Goal: Book appointment/travel/reservation

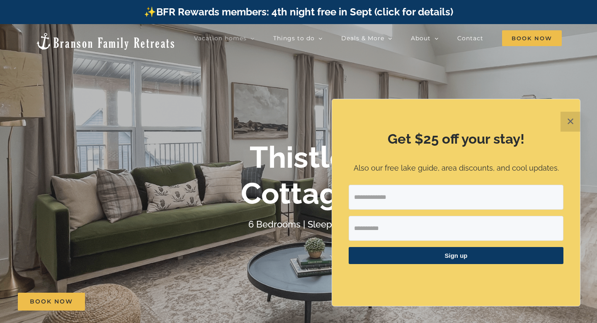
click at [568, 122] on button "✕" at bounding box center [571, 122] width 20 height 20
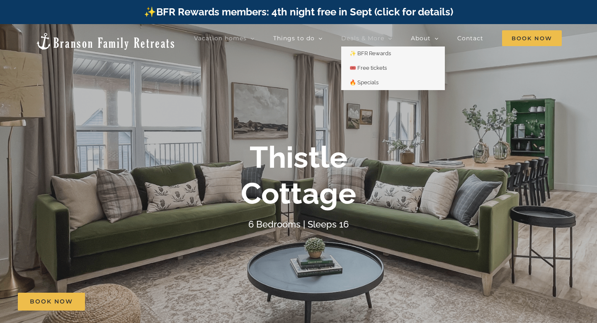
click at [361, 38] on span "Deals & More" at bounding box center [362, 38] width 43 height 6
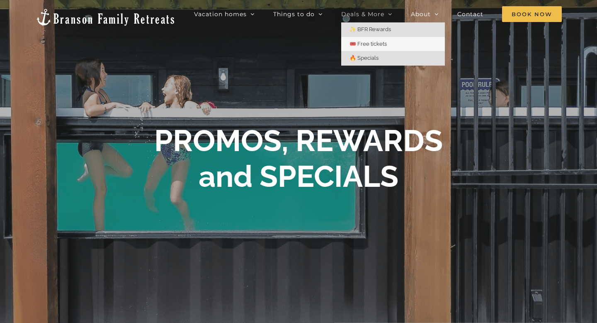
click at [366, 59] on span "🔥 Specials" at bounding box center [364, 58] width 29 height 6
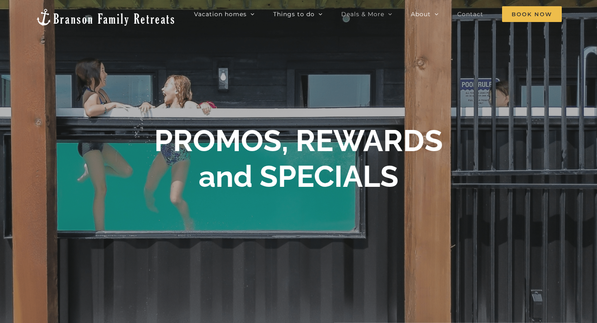
click at [473, 12] on span "Contact" at bounding box center [470, 14] width 26 height 6
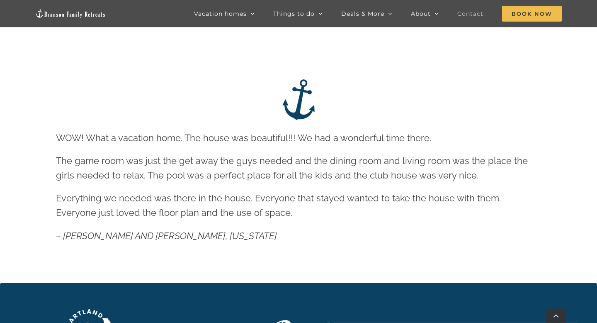
scroll to position [790, 0]
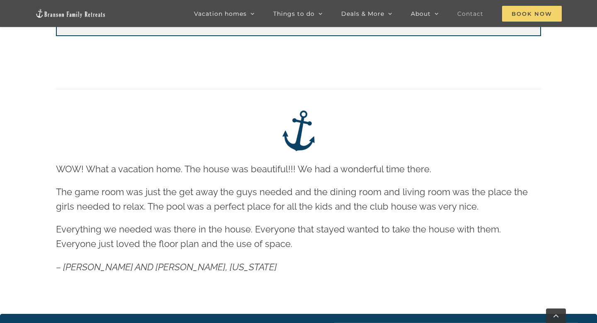
click at [532, 7] on span "Book Now" at bounding box center [532, 14] width 60 height 16
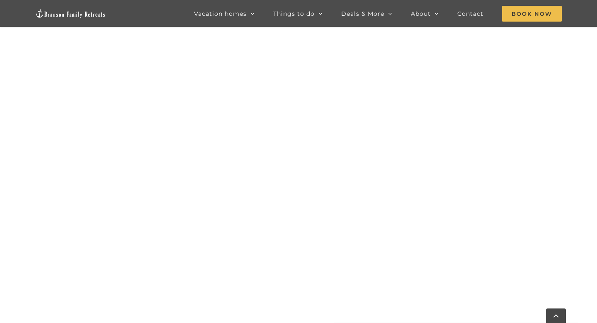
scroll to position [552, 0]
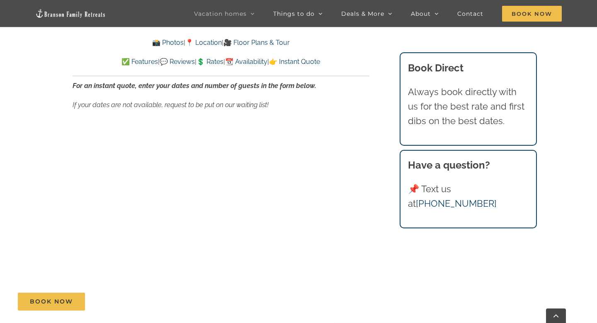
scroll to position [5184, 0]
